Goal: Task Accomplishment & Management: Manage account settings

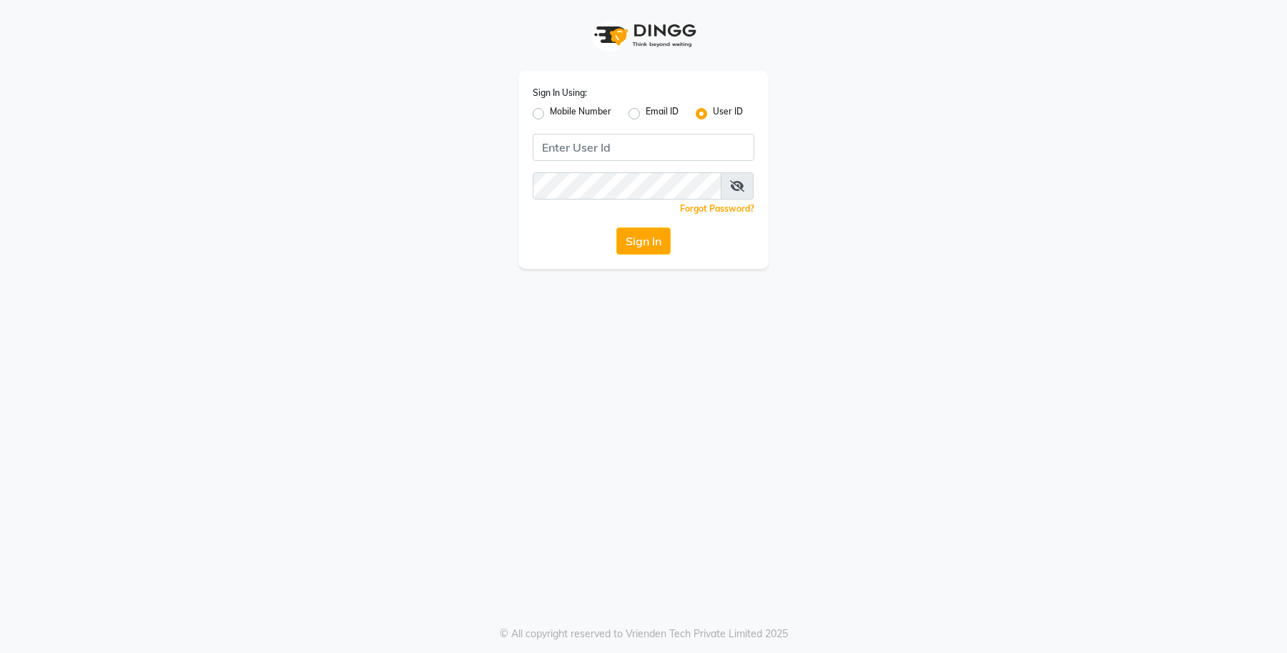
click at [550, 109] on label "Mobile Number" at bounding box center [580, 113] width 61 height 17
click at [550, 109] on input "Mobile Number" at bounding box center [554, 109] width 9 height 9
radio input "true"
radio input "false"
click at [620, 158] on input "Username" at bounding box center [668, 147] width 174 height 27
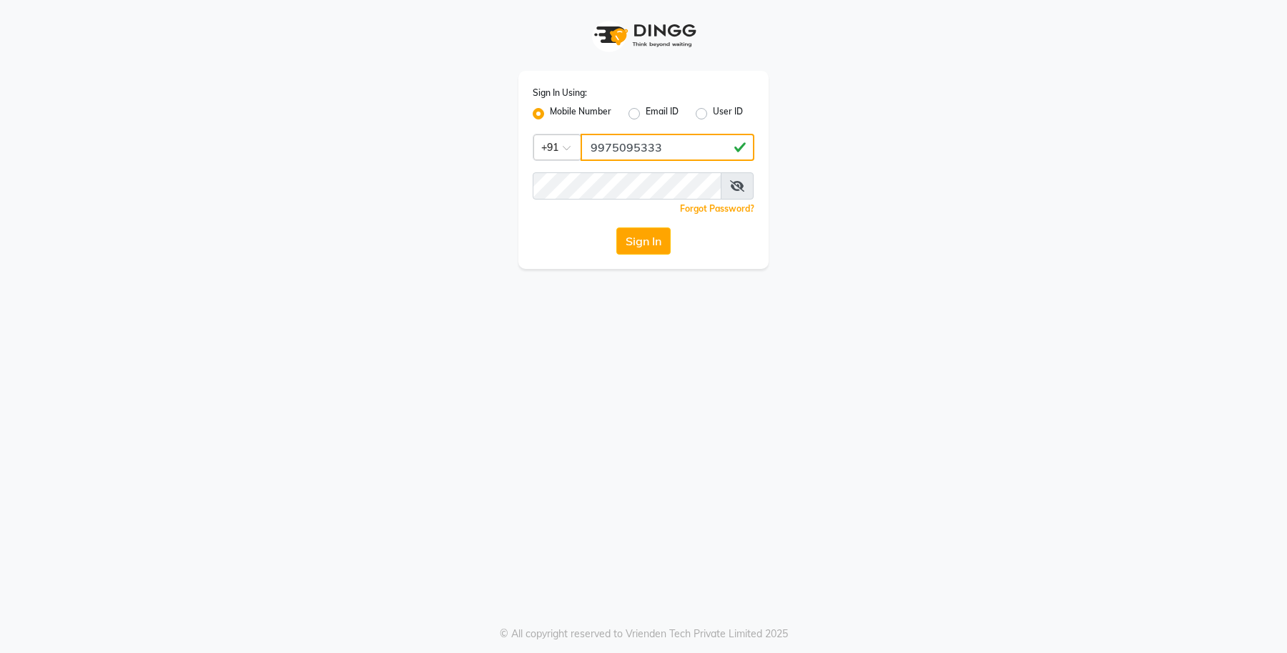
click at [609, 144] on input "9975095333" at bounding box center [668, 147] width 174 height 27
type input "9975095333"
click at [555, 245] on div "Sign In" at bounding box center [644, 240] width 222 height 27
click at [626, 247] on button "Sign In" at bounding box center [643, 240] width 54 height 27
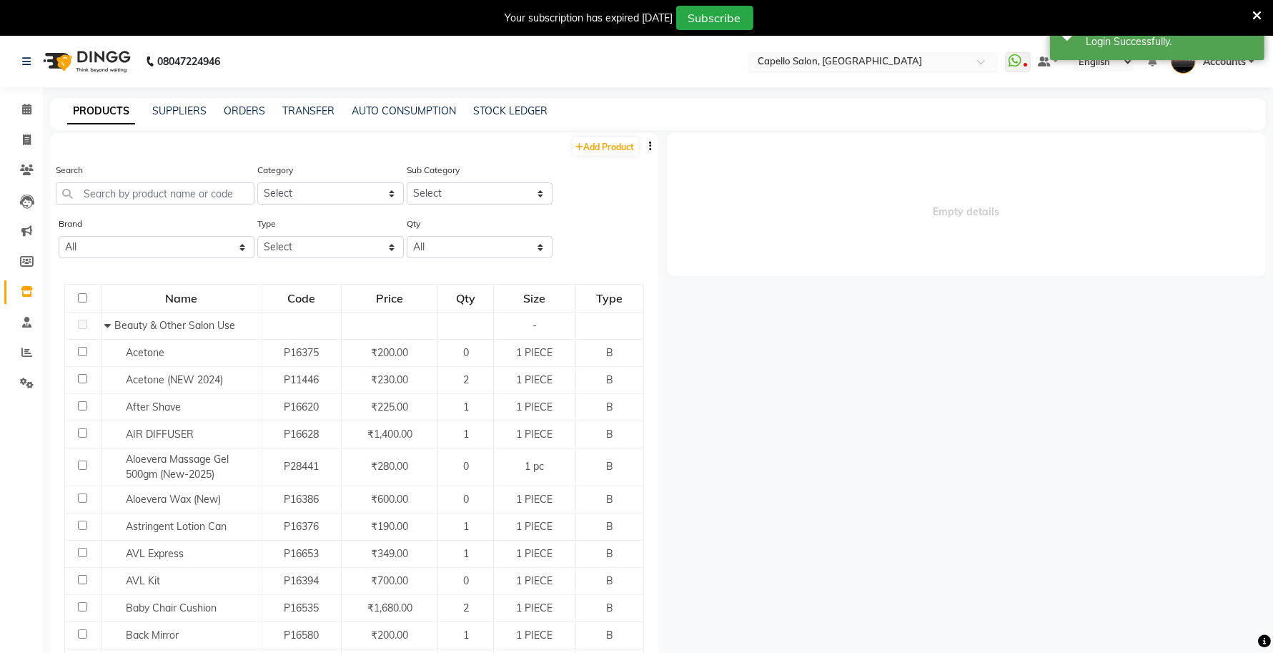
click at [917, 59] on input "text" at bounding box center [858, 63] width 207 height 14
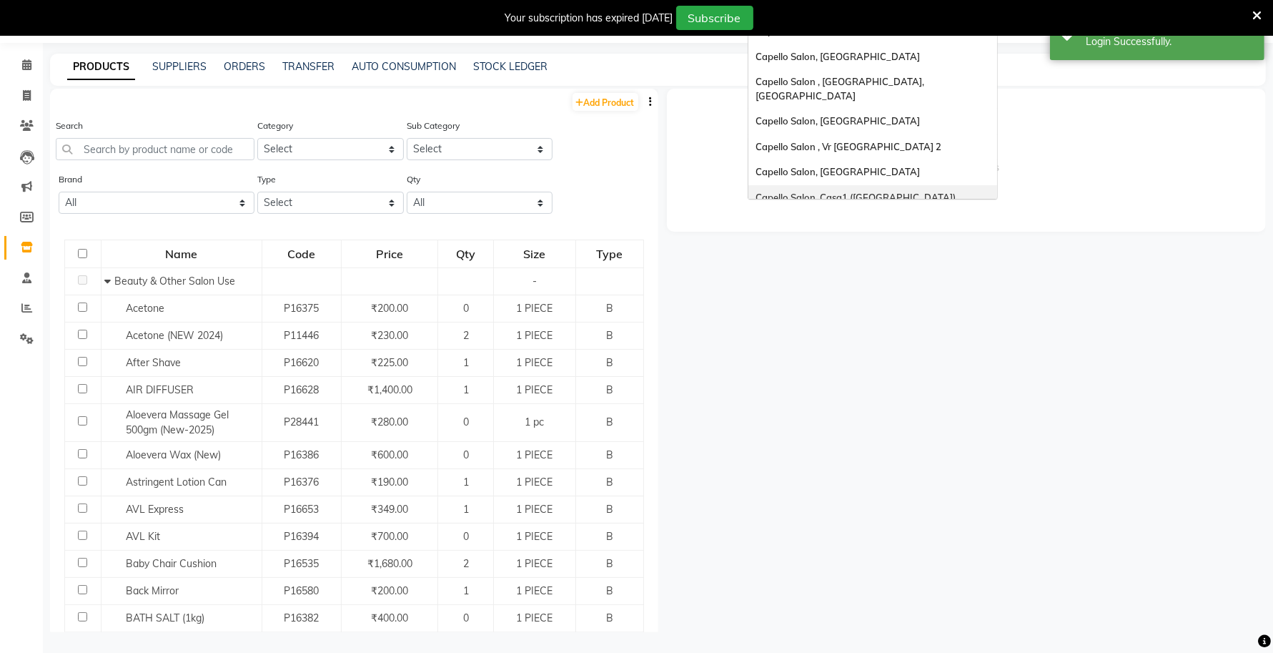
scroll to position [93, 0]
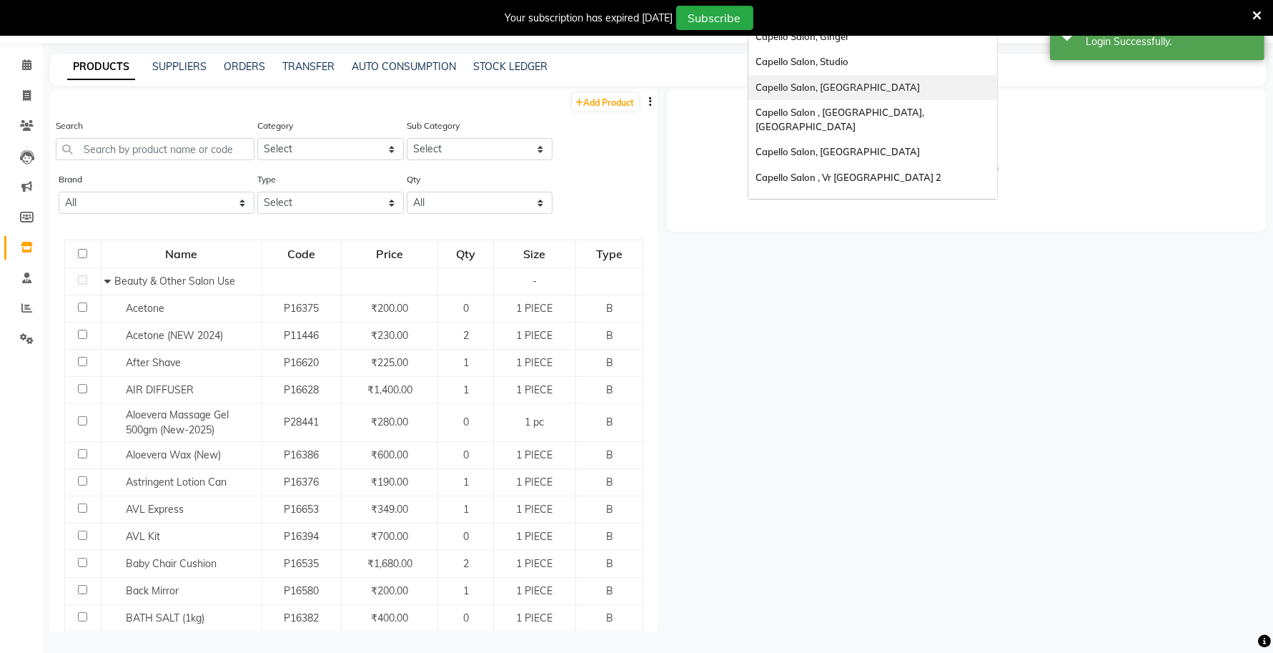
click at [798, 82] on span "Capello Salon, [GEOGRAPHIC_DATA]" at bounding box center [838, 87] width 164 height 11
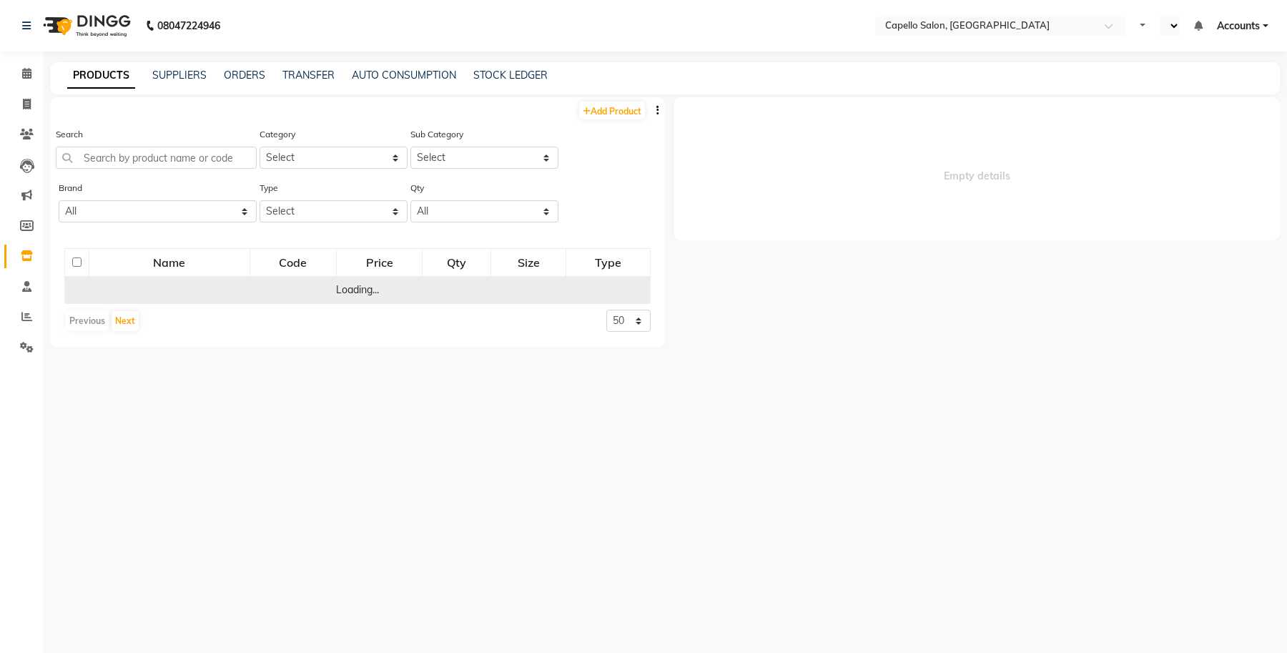
select select "en"
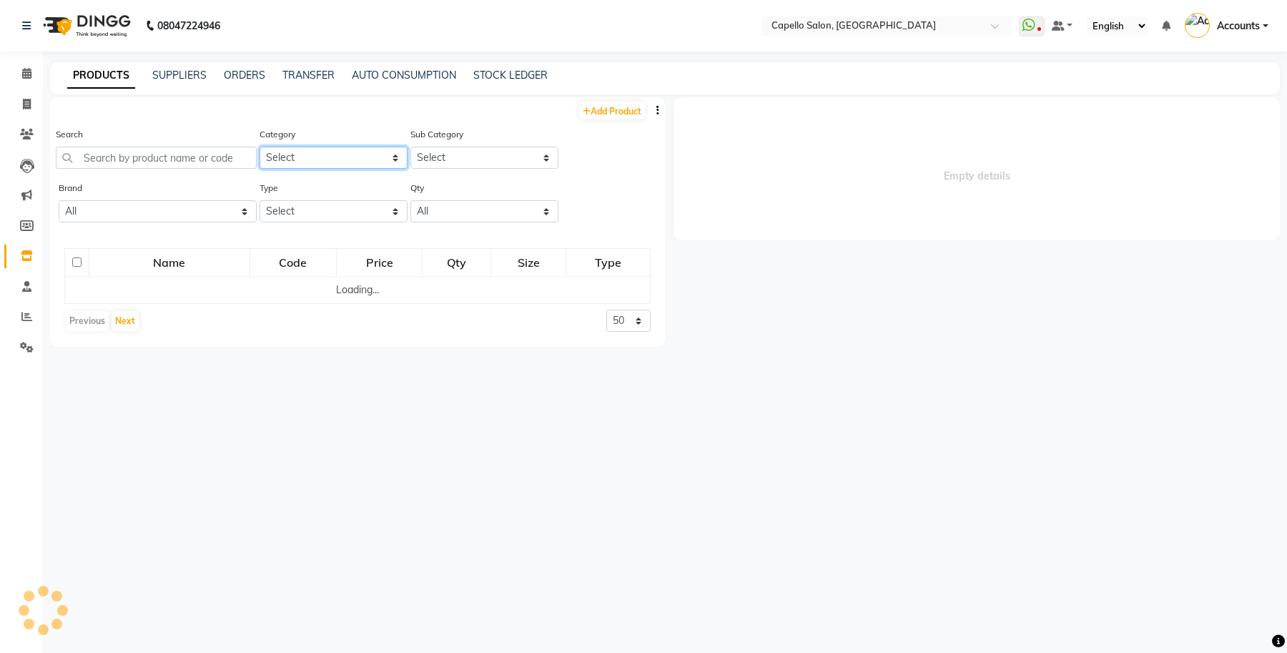
click at [324, 162] on select "Select Keramelon Skin Makeup Personal Care Appliances [PERSON_NAME] Beauty Plan…" at bounding box center [334, 158] width 148 height 22
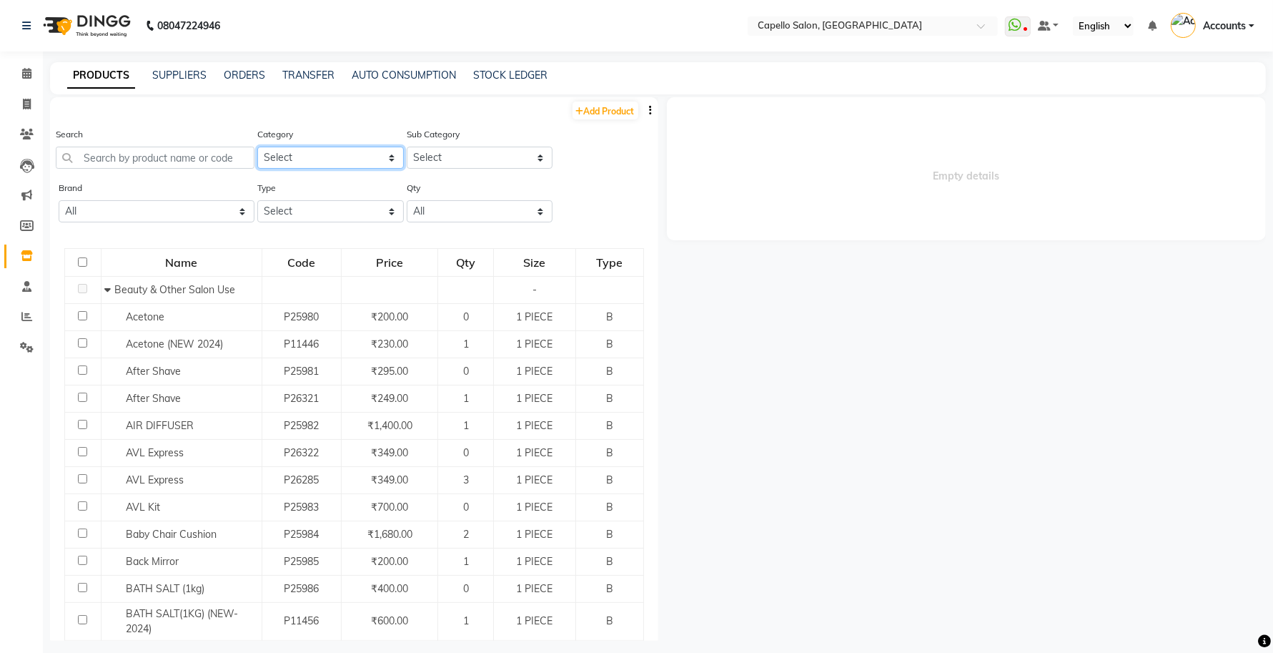
select select "332902450"
click at [257, 147] on select "Select Keramelon Skin Makeup Personal Care Appliances [PERSON_NAME] Beauty Plan…" at bounding box center [330, 158] width 147 height 22
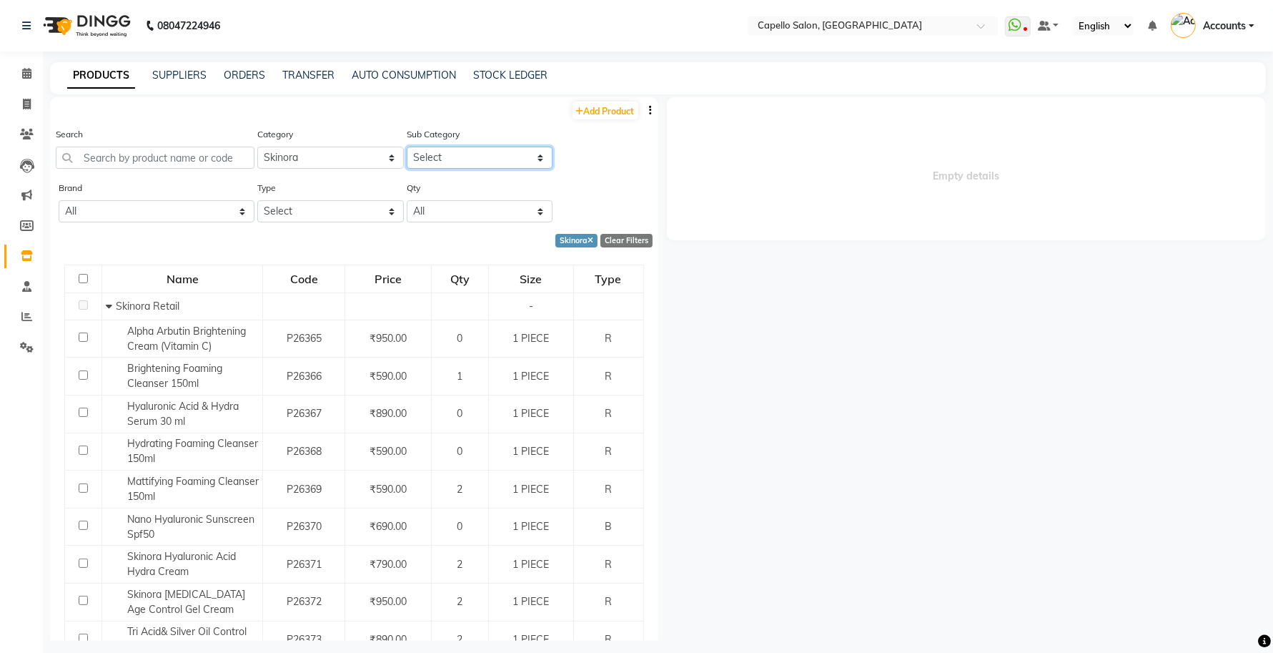
click at [461, 150] on select "Select Skinora Retail Skinora Salon Use" at bounding box center [480, 158] width 147 height 22
select select "3329024502"
click at [407, 147] on select "Select Skinora Retail Skinora Salon Use" at bounding box center [480, 158] width 147 height 22
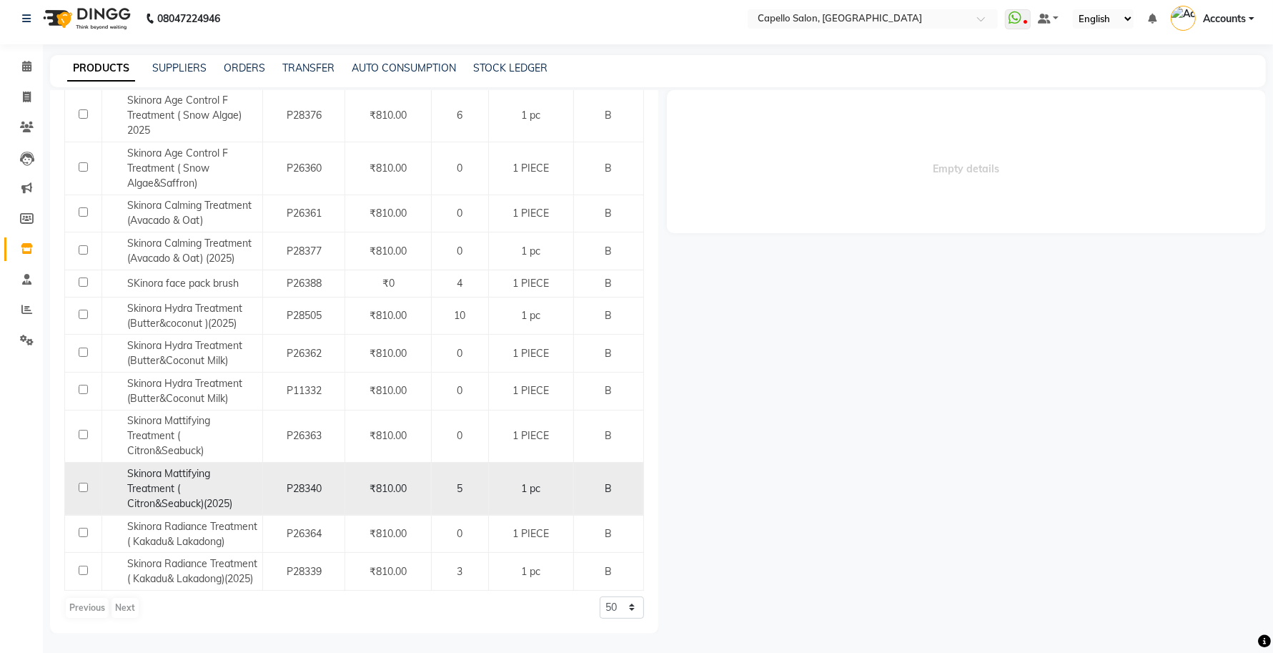
scroll to position [9, 0]
